Goal: Ask a question

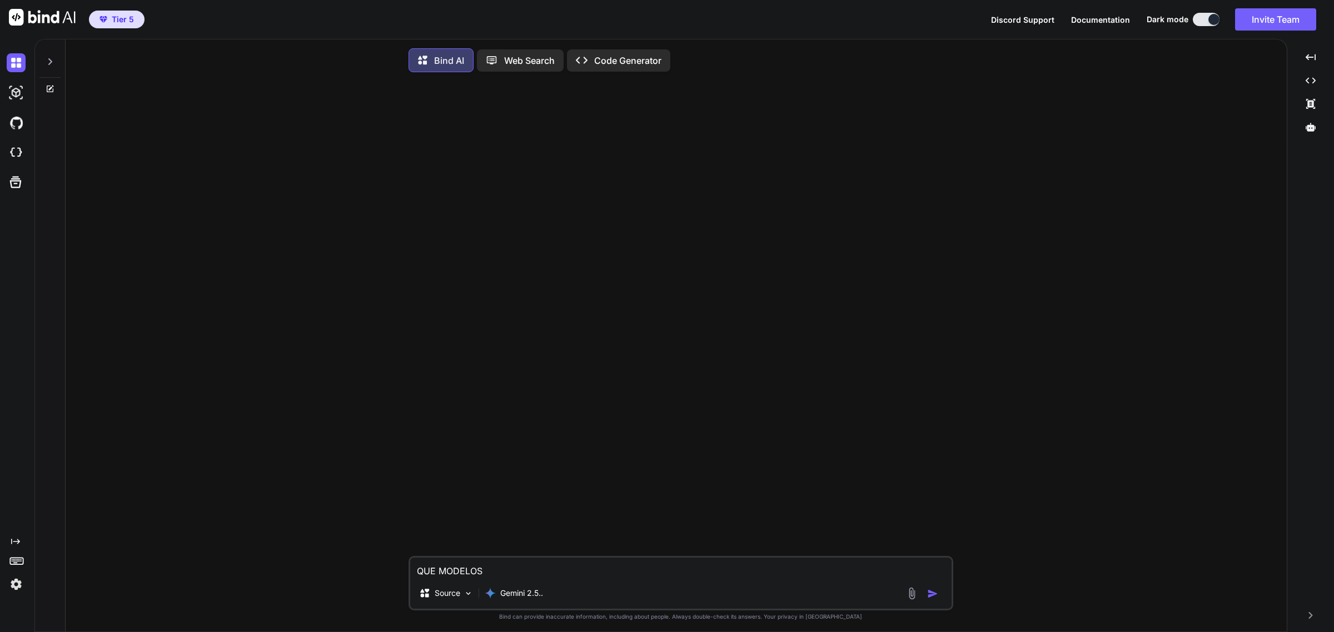
type textarea "x"
click at [643, 572] on textarea "QUE MODELOS" at bounding box center [680, 568] width 541 height 20
type textarea "QUE MODELO"
type textarea "x"
type textarea "QUE MODELO"
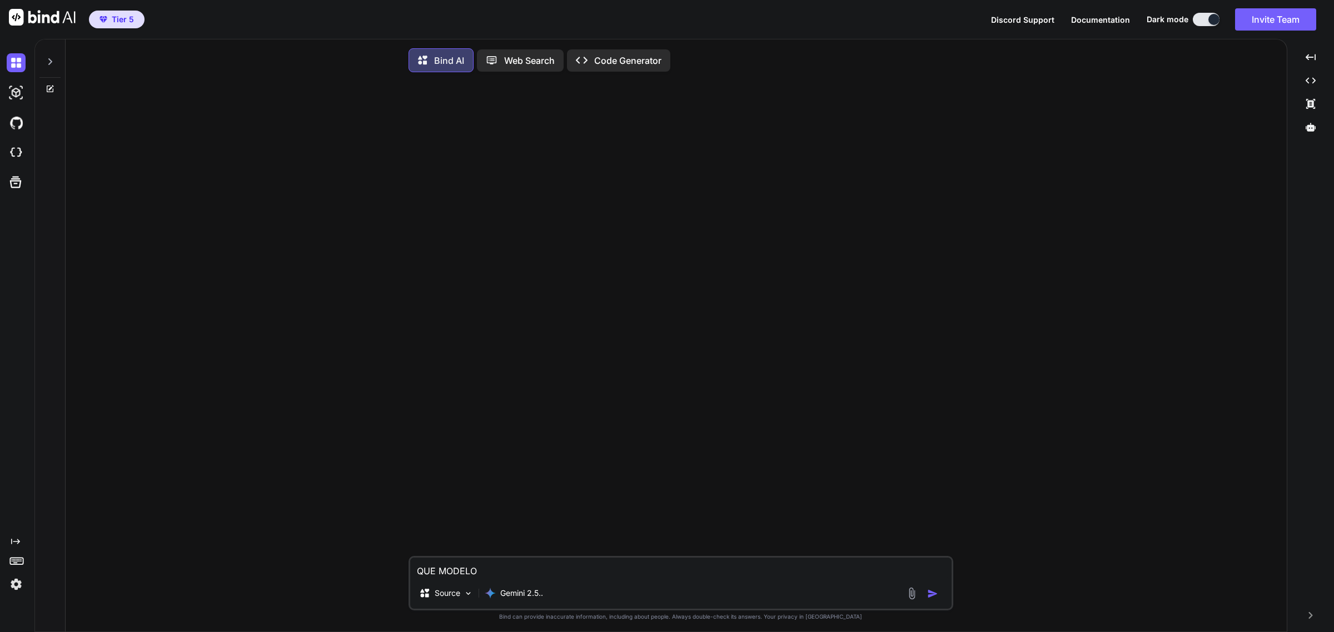
type textarea "x"
type textarea "QUE MODELO e"
type textarea "x"
type textarea "QUE MODELO er"
type textarea "x"
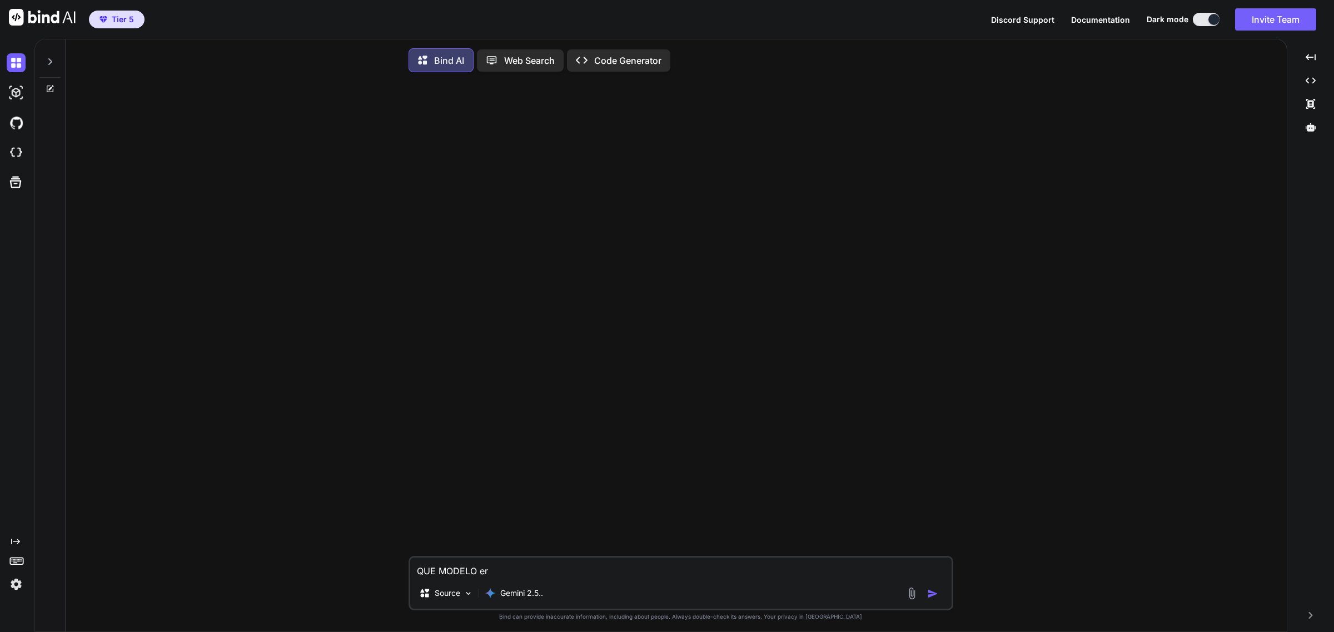
type textarea "QUE MODELO ere"
type textarea "x"
type textarea "QUE MODELO eres"
type textarea "x"
type textarea "QUE MODELO eres"
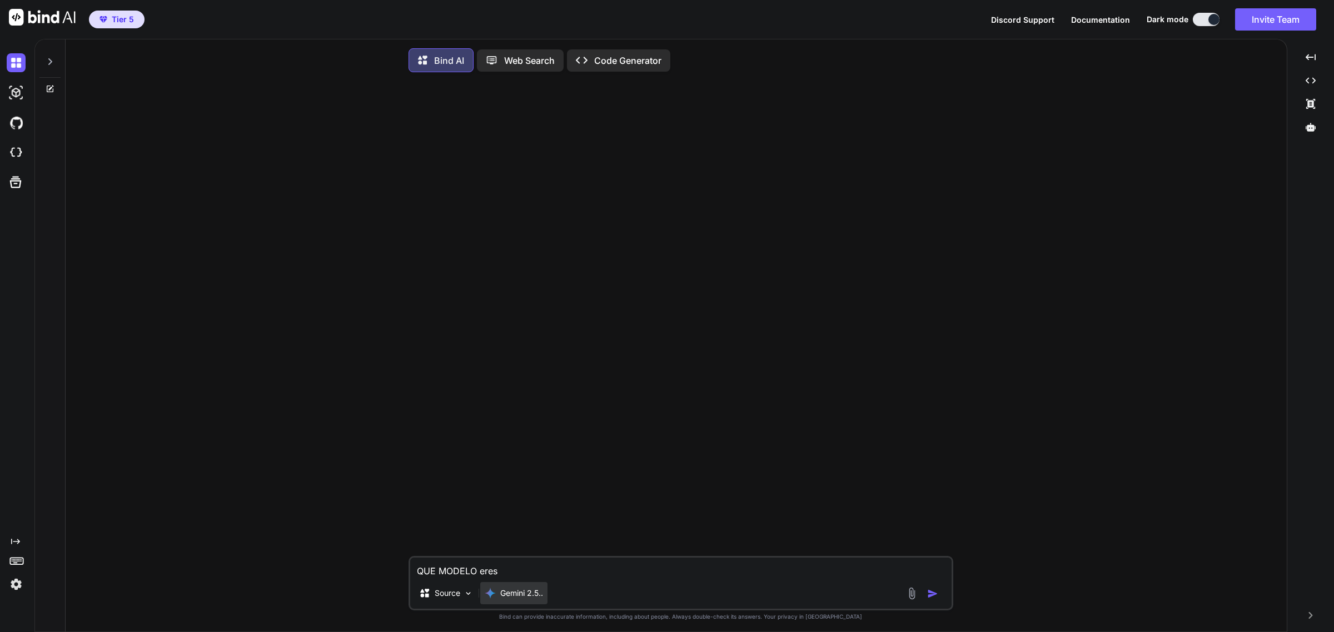
click at [513, 603] on div "Gemini 2.5.." at bounding box center [513, 593] width 67 height 22
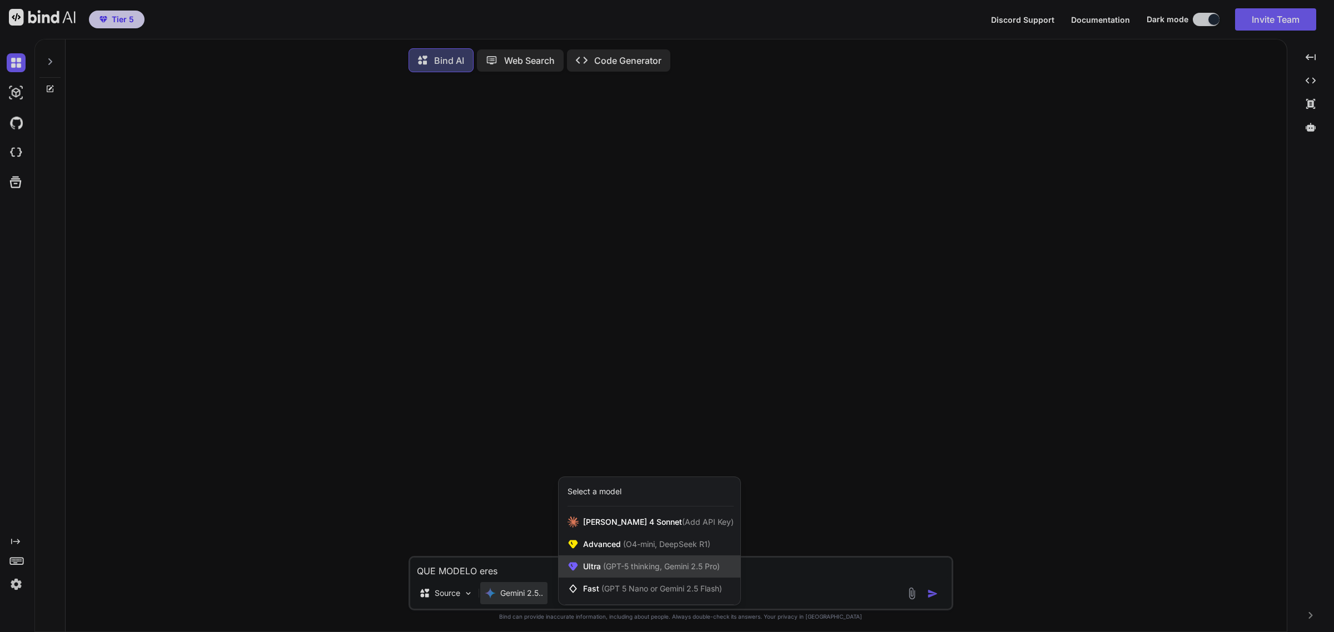
click at [673, 571] on span "(GPT-5 thinking, Gemini 2.5 Pro)" at bounding box center [660, 566] width 119 height 9
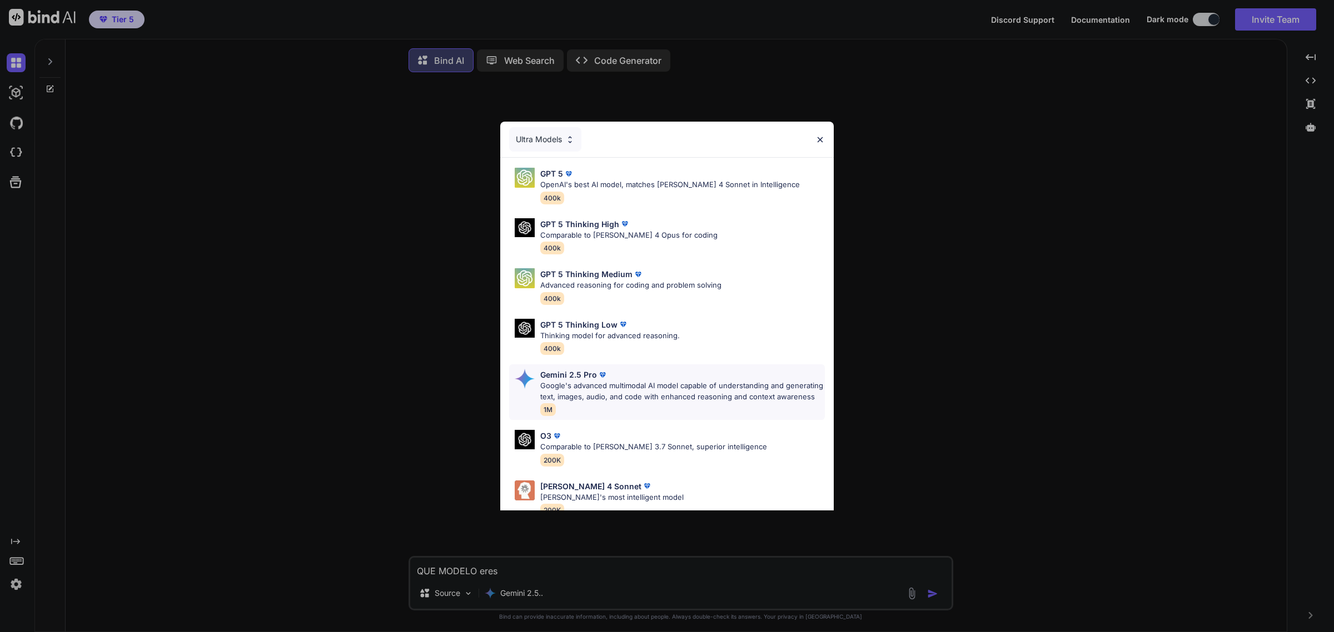
click at [628, 376] on div "Gemini 2.5 Pro" at bounding box center [682, 375] width 285 height 12
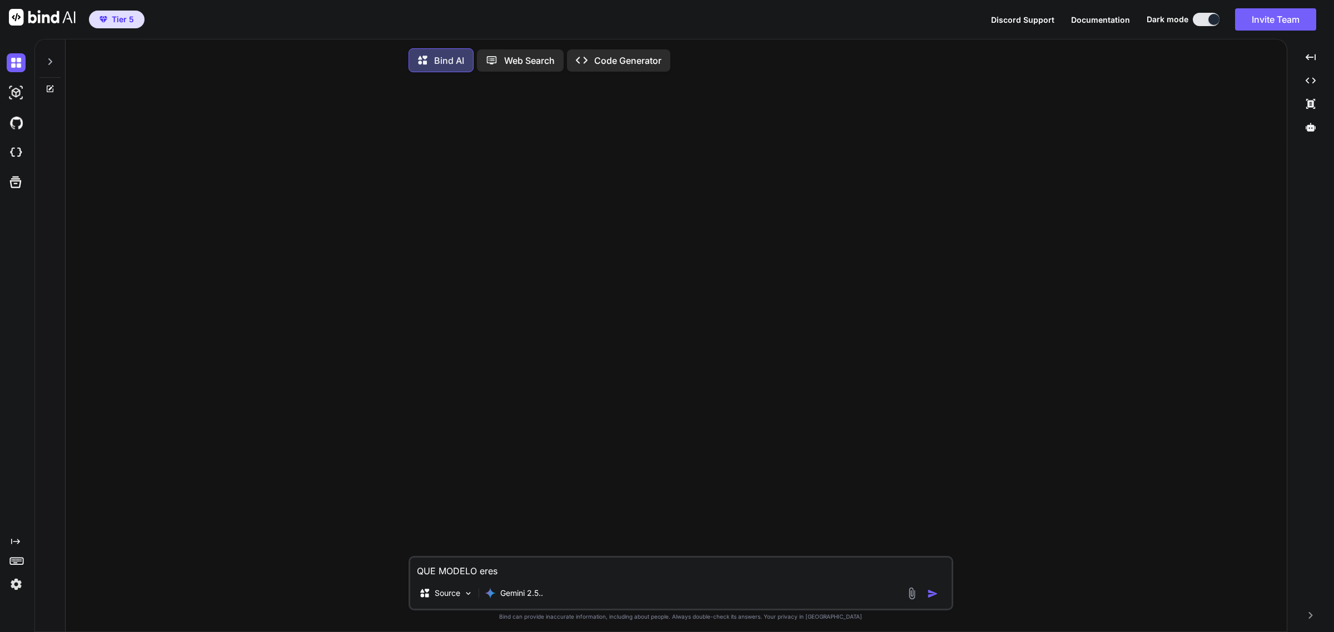
click at [934, 592] on img "button" at bounding box center [932, 593] width 11 height 11
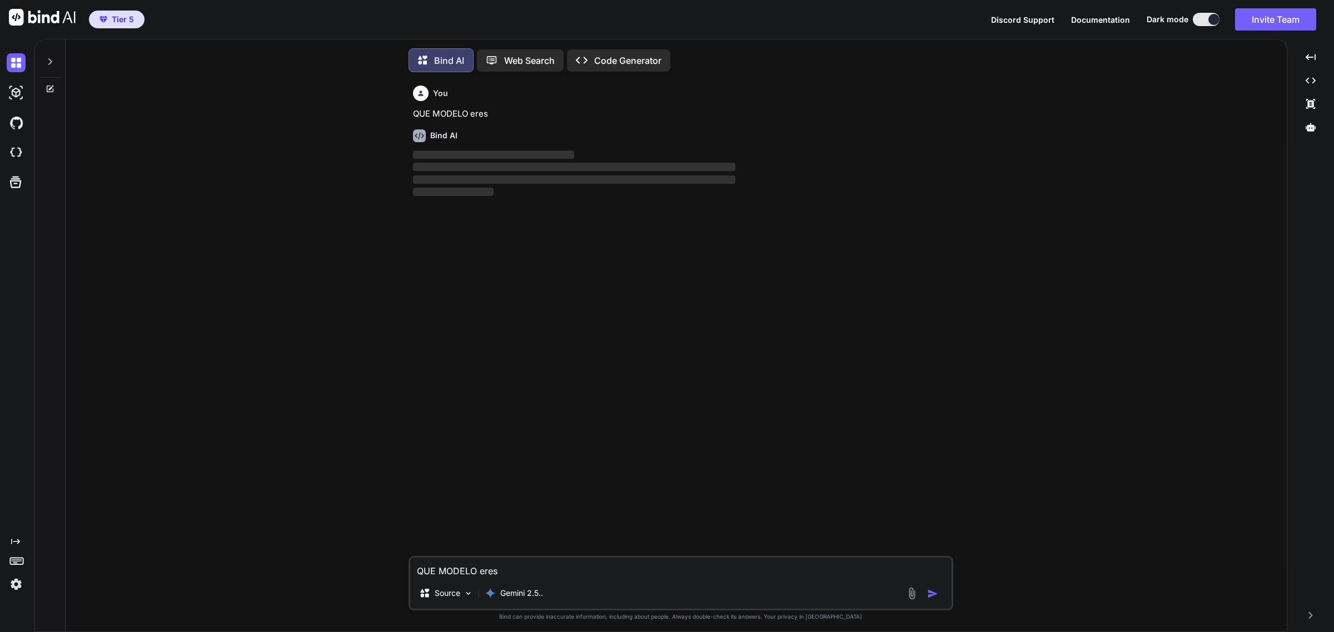
scroll to position [6, 0]
type textarea "x"
